Goal: Navigation & Orientation: Find specific page/section

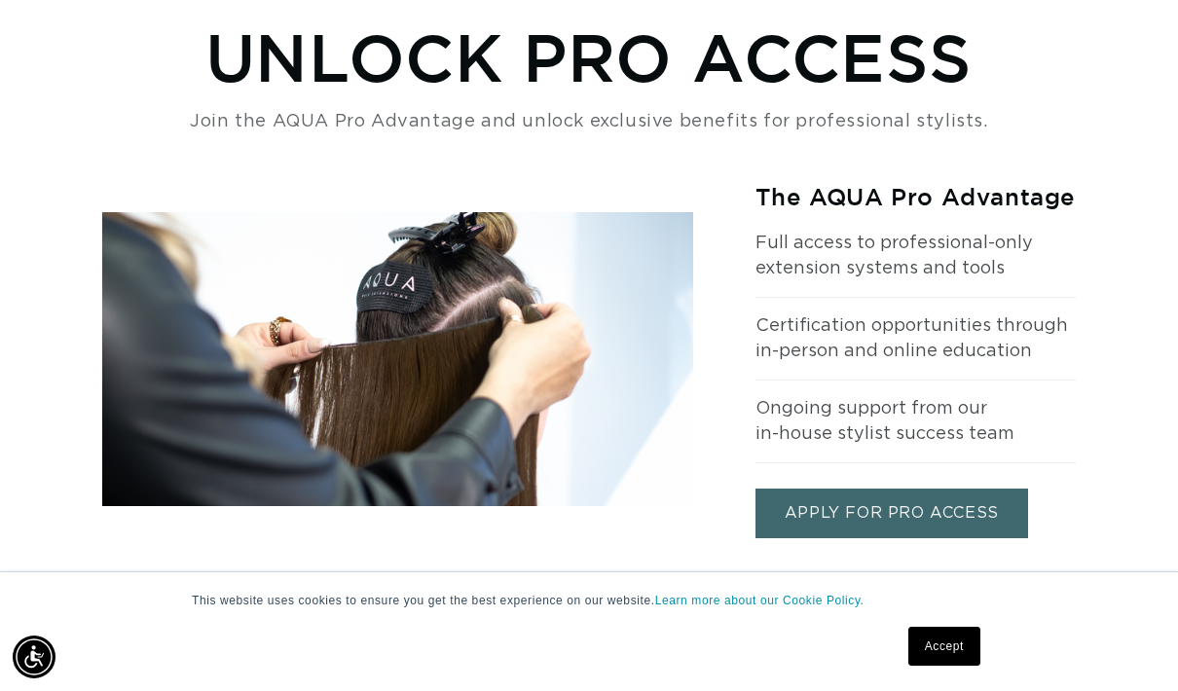
scroll to position [0, 2080]
click at [941, 666] on link "Accept" at bounding box center [944, 646] width 72 height 39
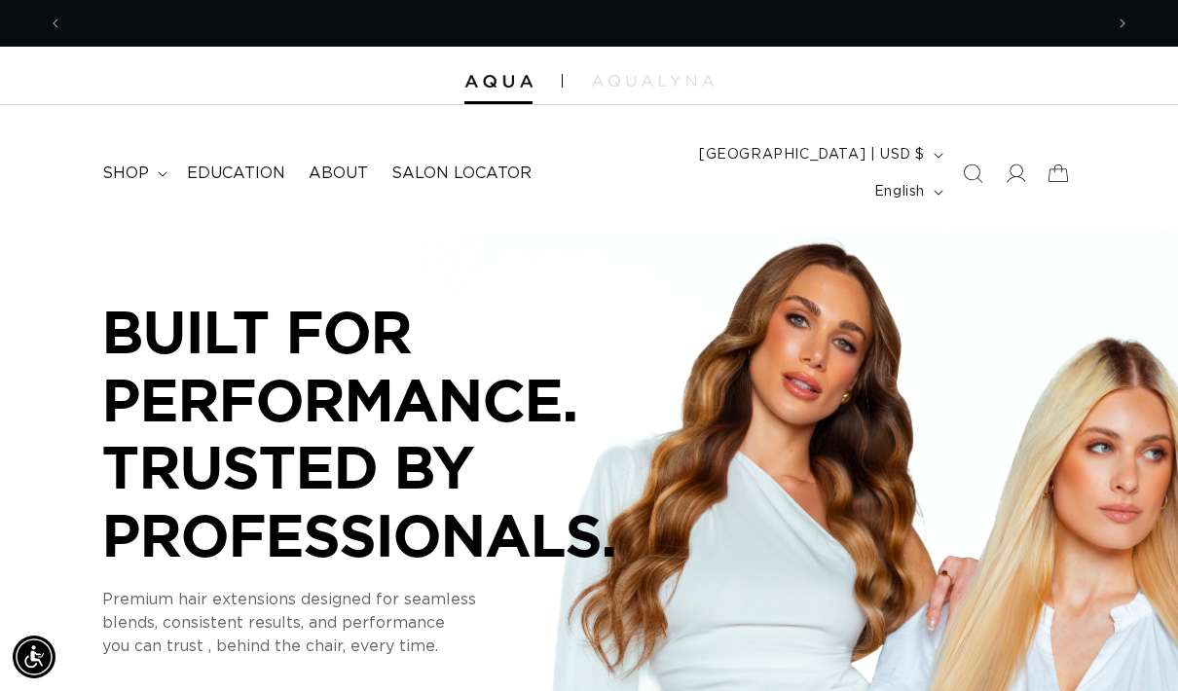
scroll to position [0, 0]
click at [345, 152] on link "About" at bounding box center [338, 174] width 83 height 44
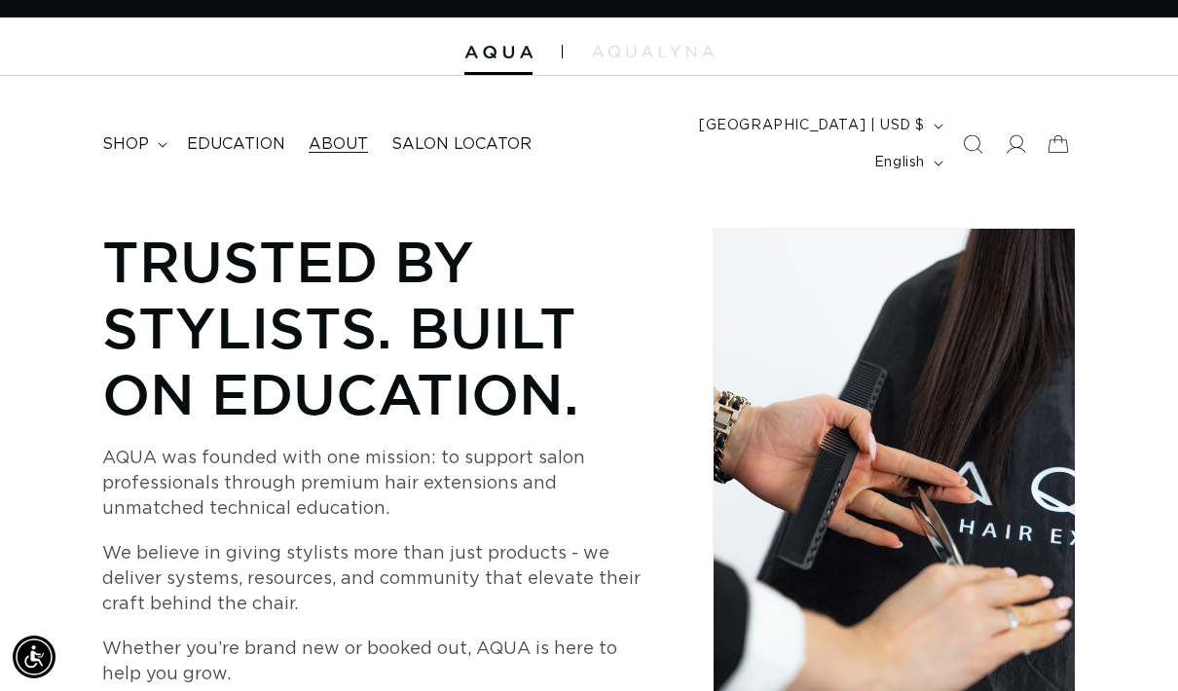
click at [921, 153] on span "English" at bounding box center [899, 163] width 51 height 20
click at [925, 144] on button "English" at bounding box center [907, 162] width 89 height 37
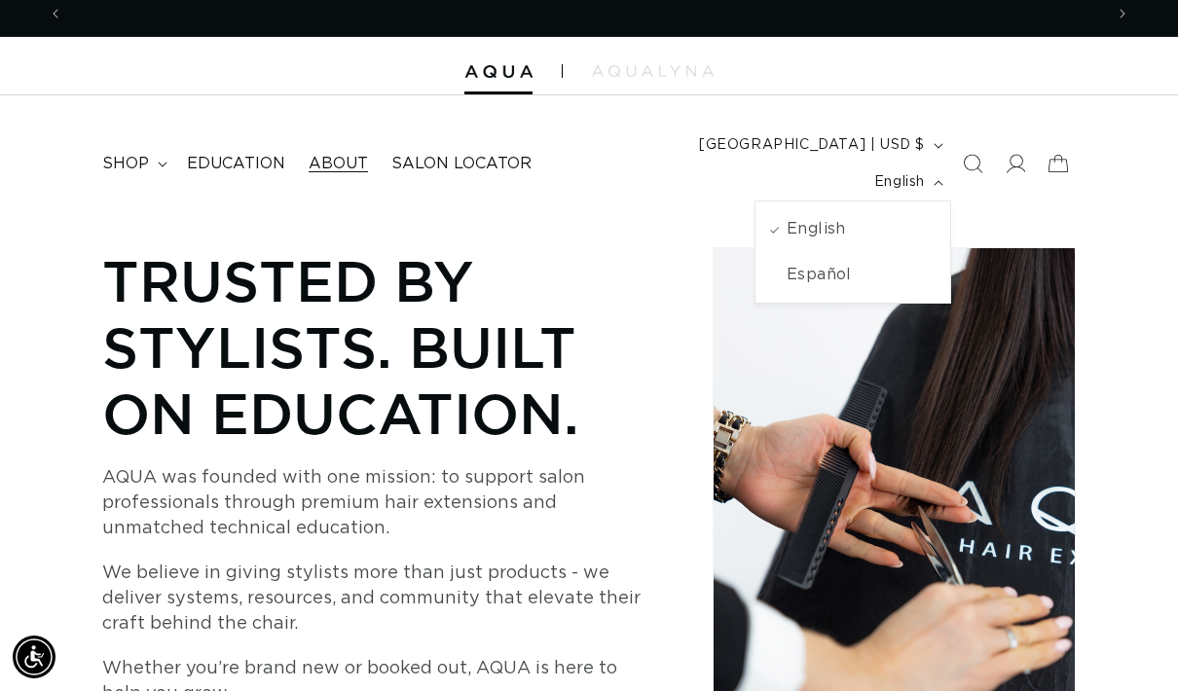
scroll to position [0, 2080]
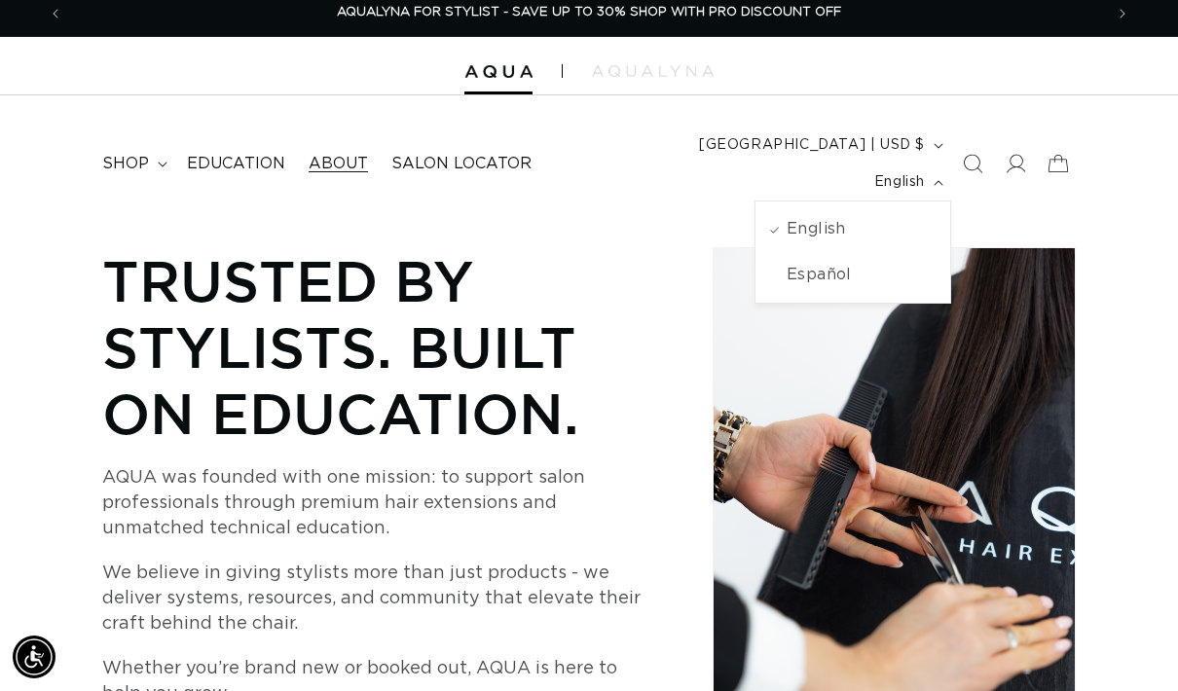
click at [481, 157] on span "Salon Locator" at bounding box center [461, 164] width 140 height 20
click at [463, 154] on span "Salon Locator" at bounding box center [461, 164] width 140 height 20
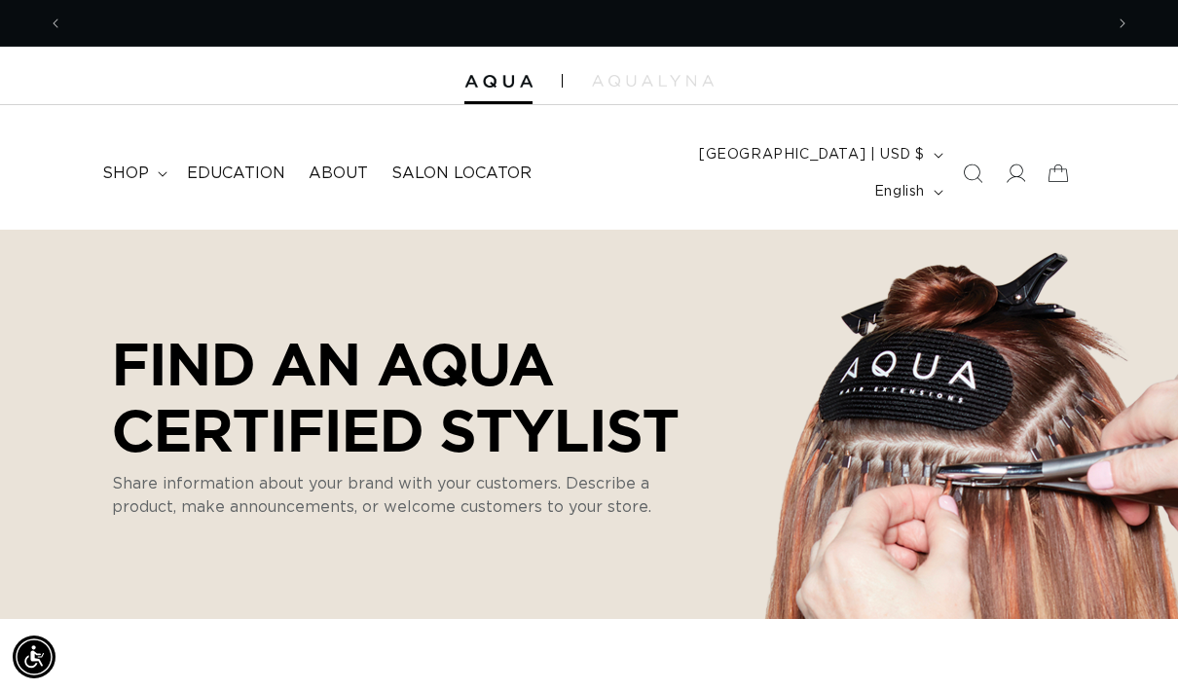
scroll to position [0, 1040]
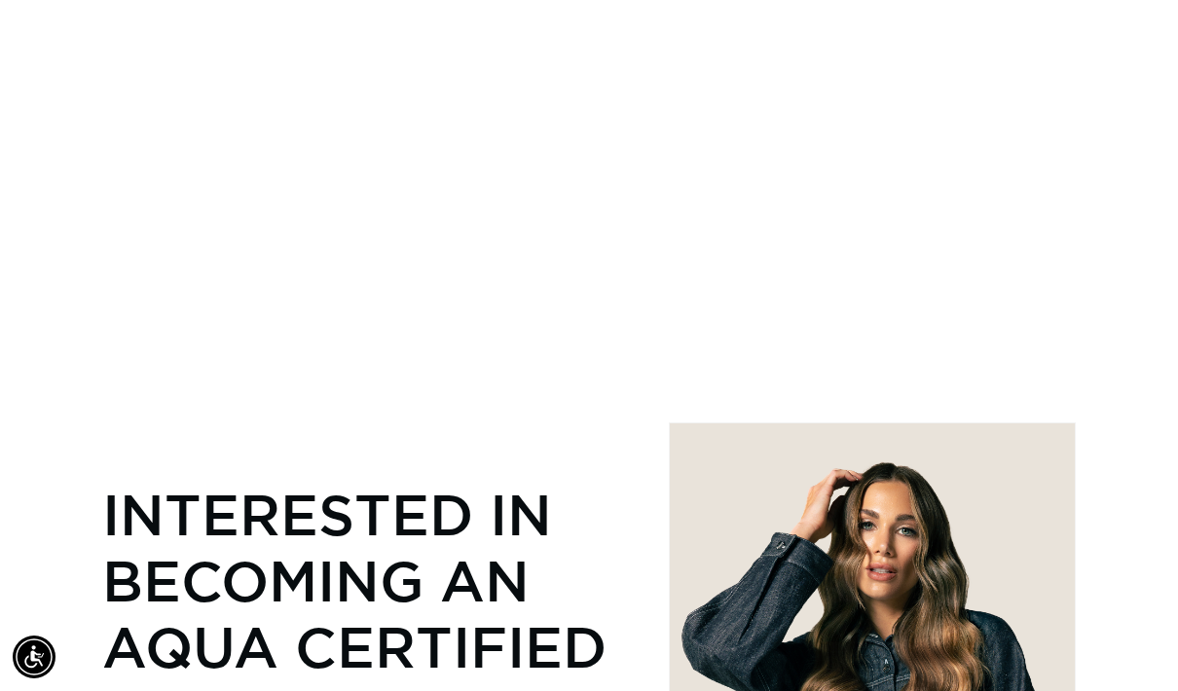
select select "m"
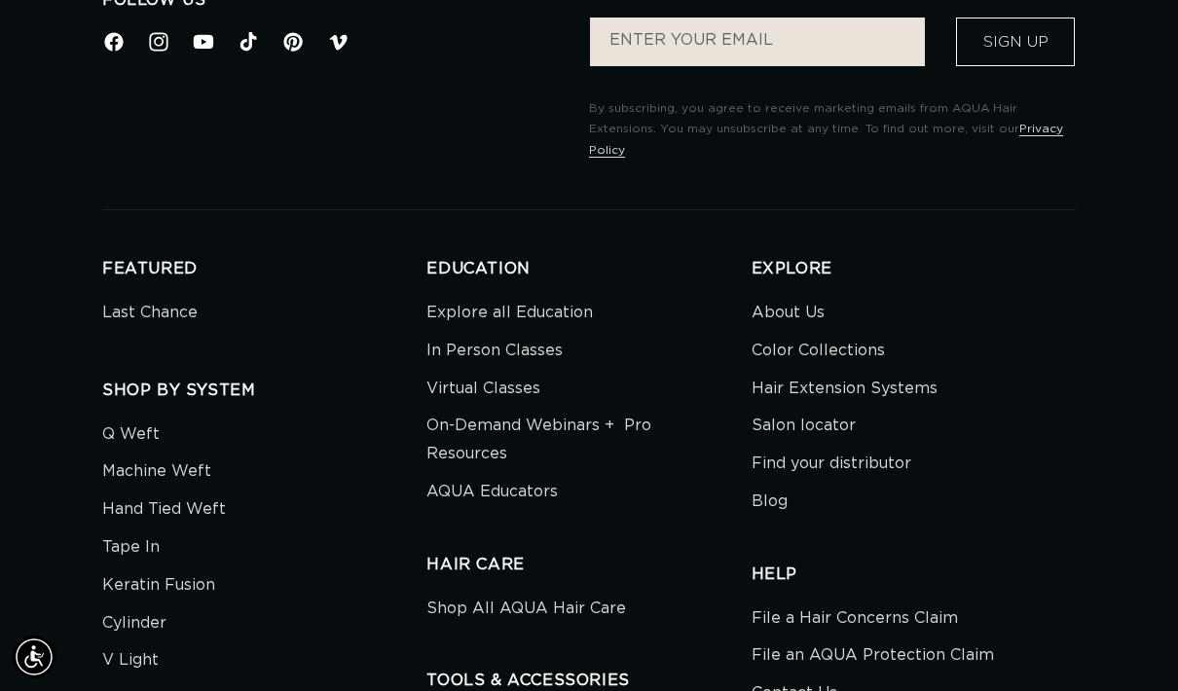
click at [187, 299] on link "Last Chance" at bounding box center [149, 315] width 95 height 33
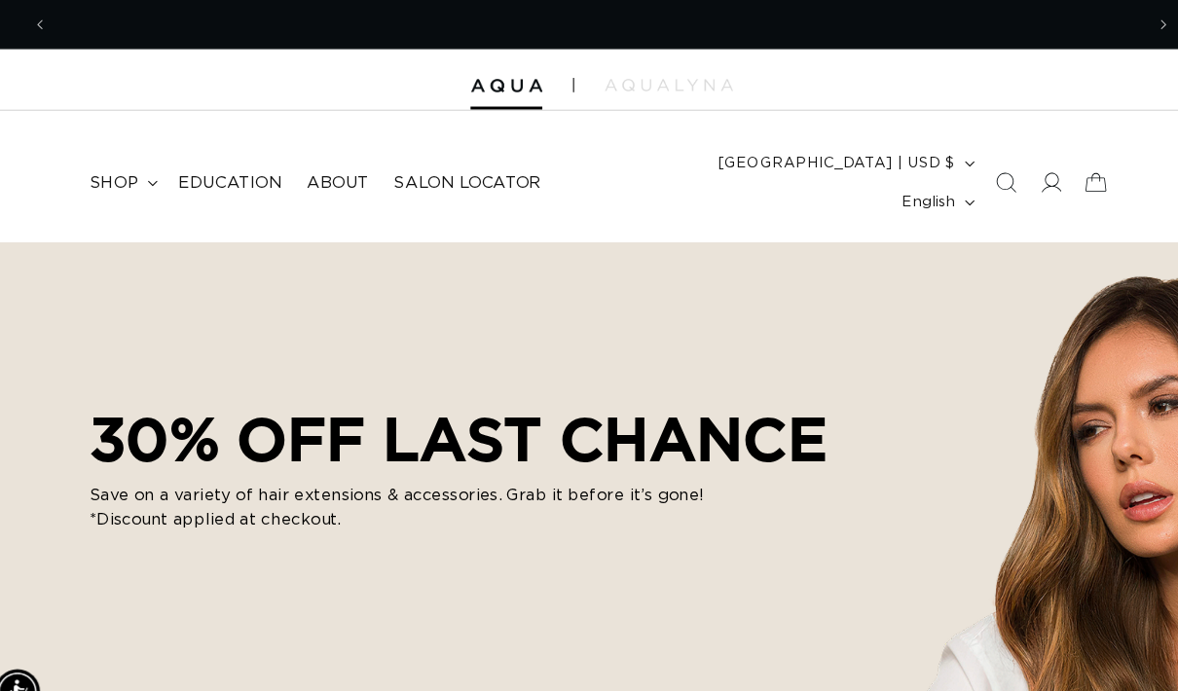
scroll to position [0, 1040]
click at [313, 152] on link "About" at bounding box center [338, 174] width 83 height 44
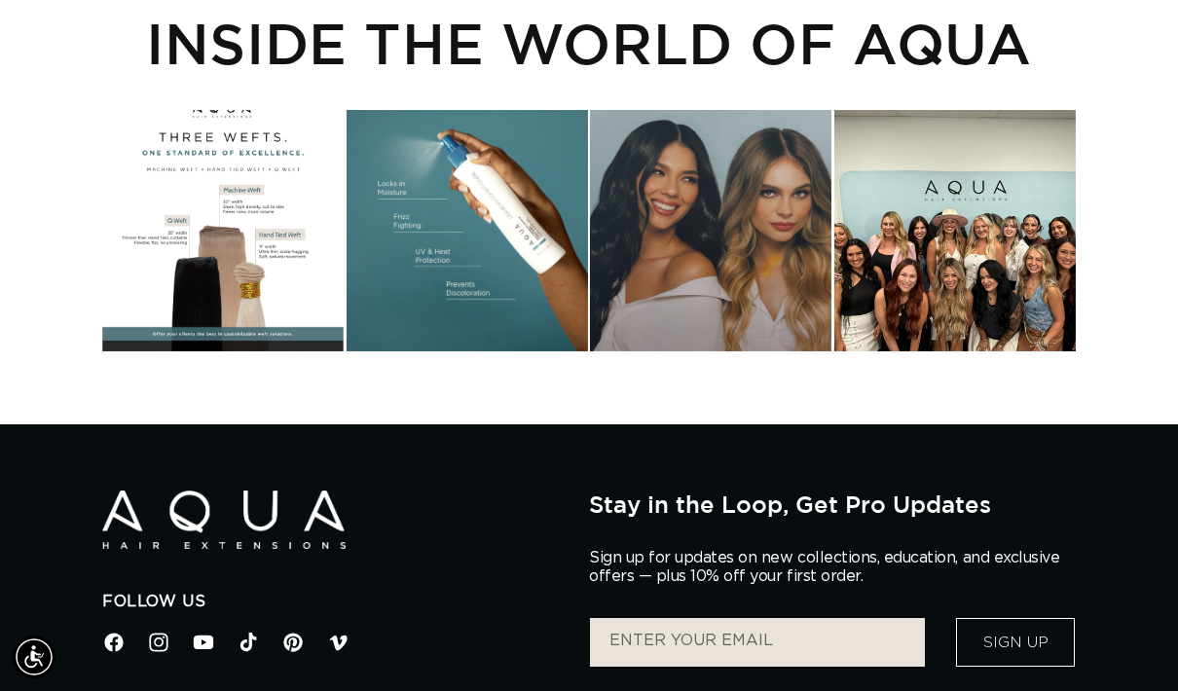
click at [960, 247] on div "Instagram post opens in a popup" at bounding box center [954, 230] width 241 height 241
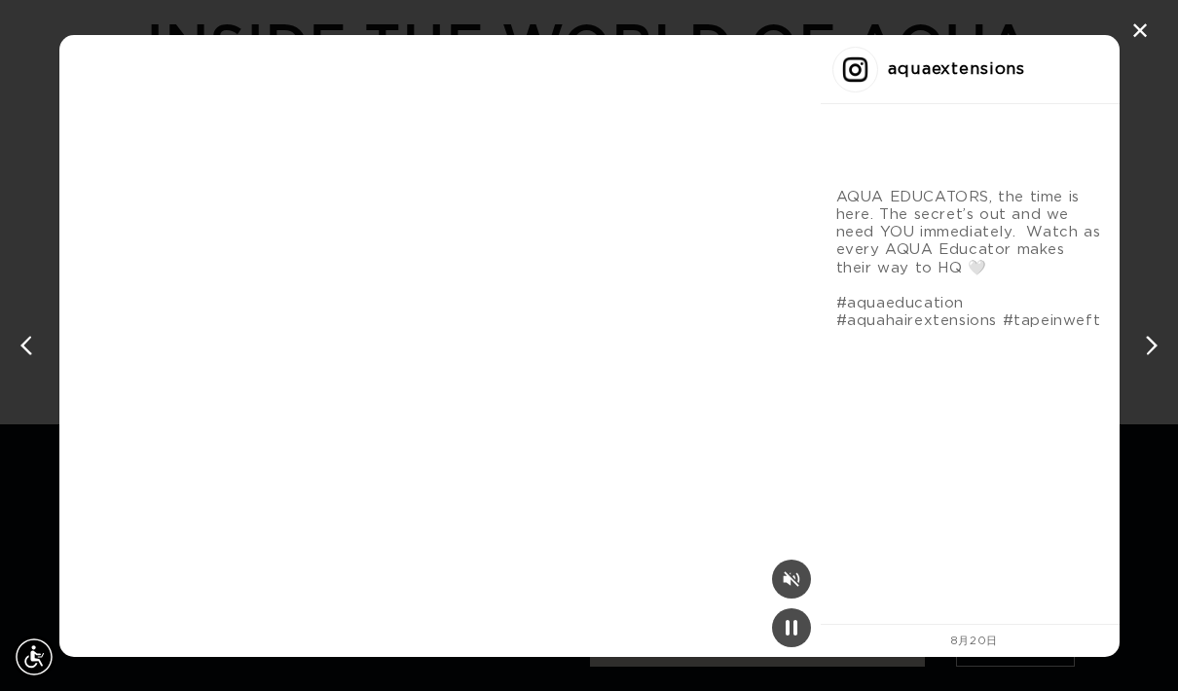
click at [1136, 29] on div "✕" at bounding box center [1139, 31] width 29 height 29
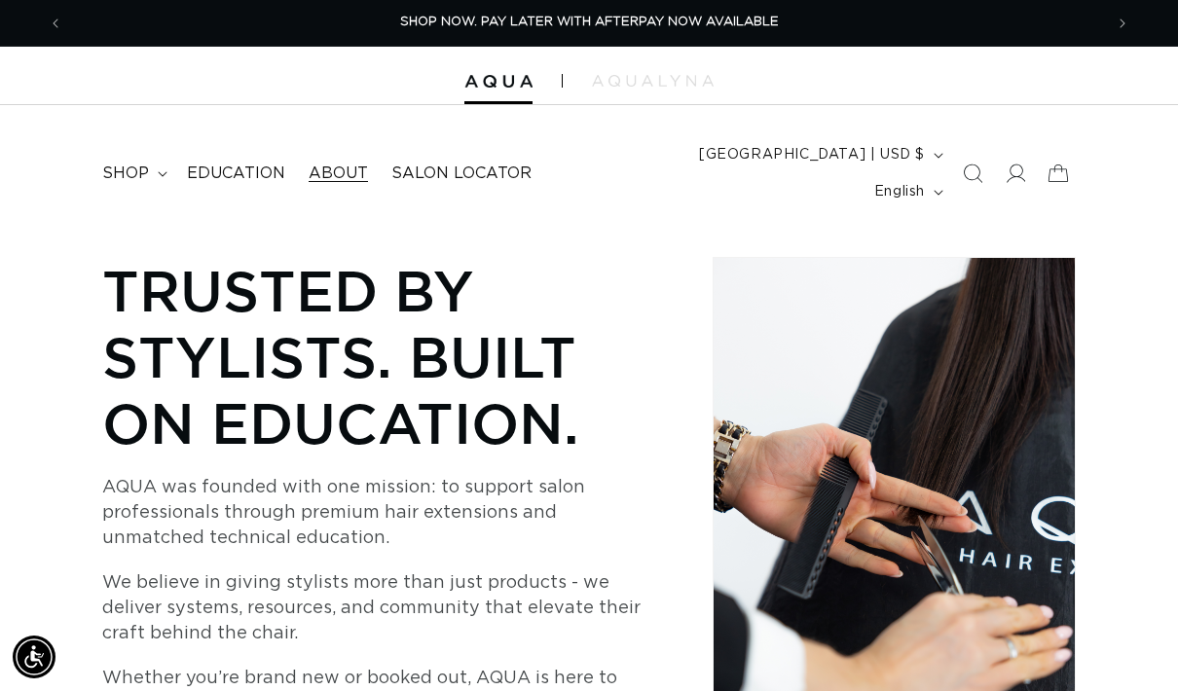
click at [482, 164] on span "Salon Locator" at bounding box center [461, 174] width 140 height 20
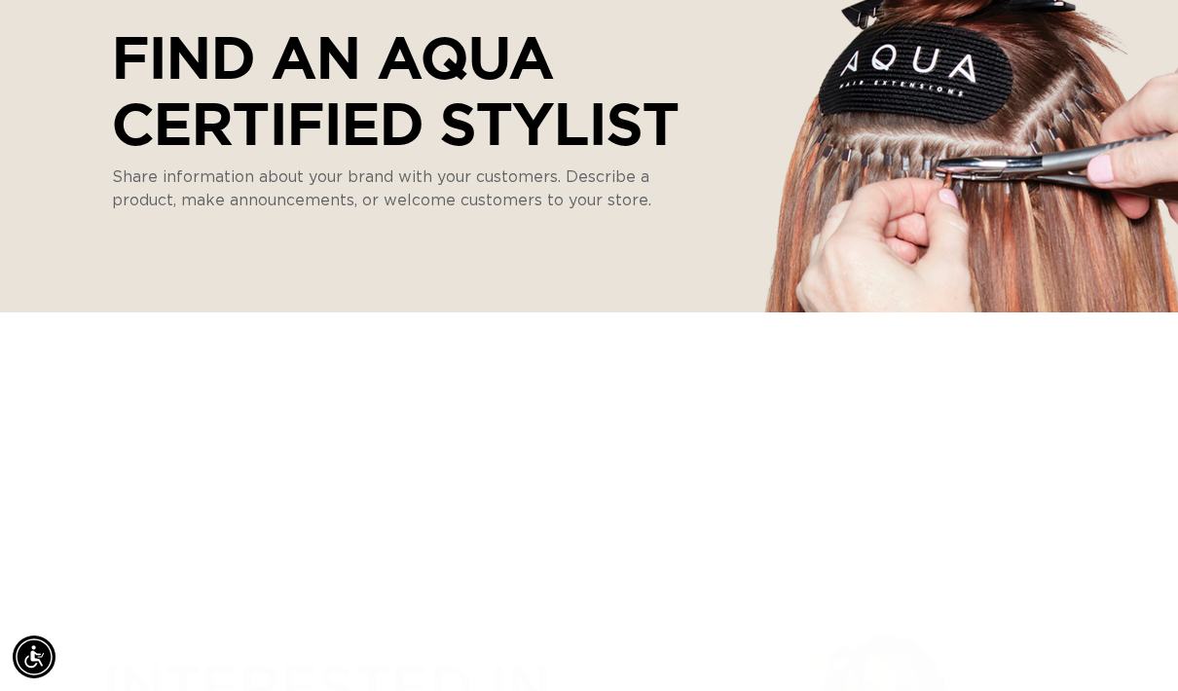
select select "m"
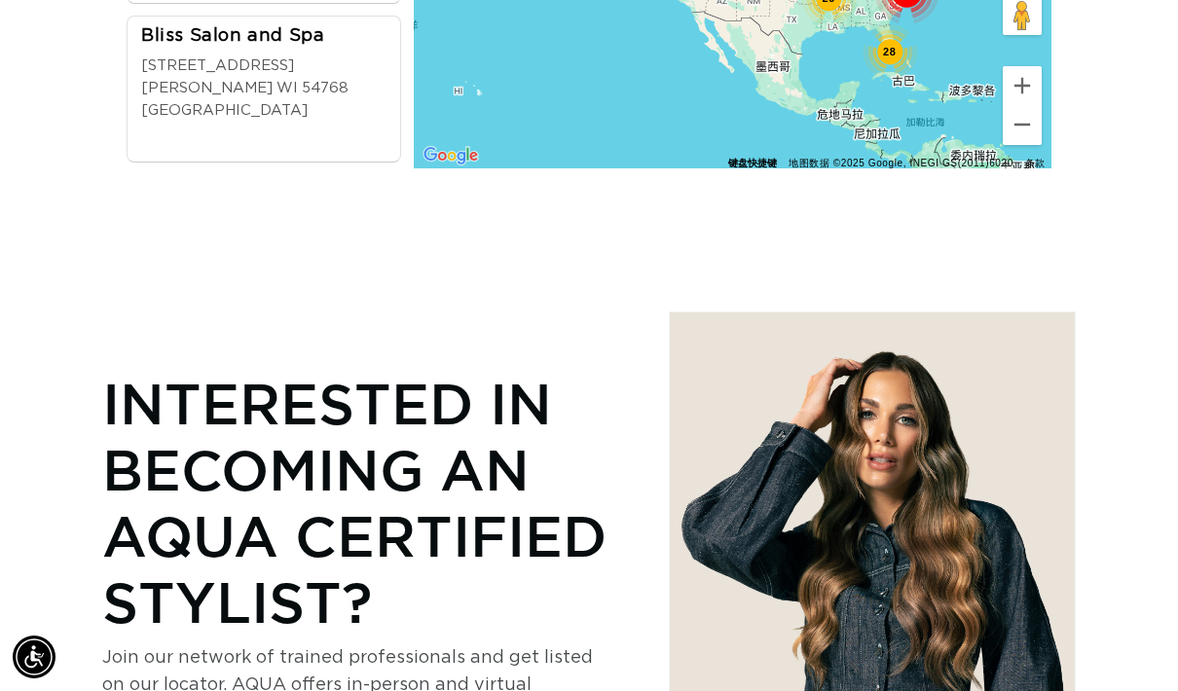
scroll to position [0, 2080]
